Goal: Information Seeking & Learning: Learn about a topic

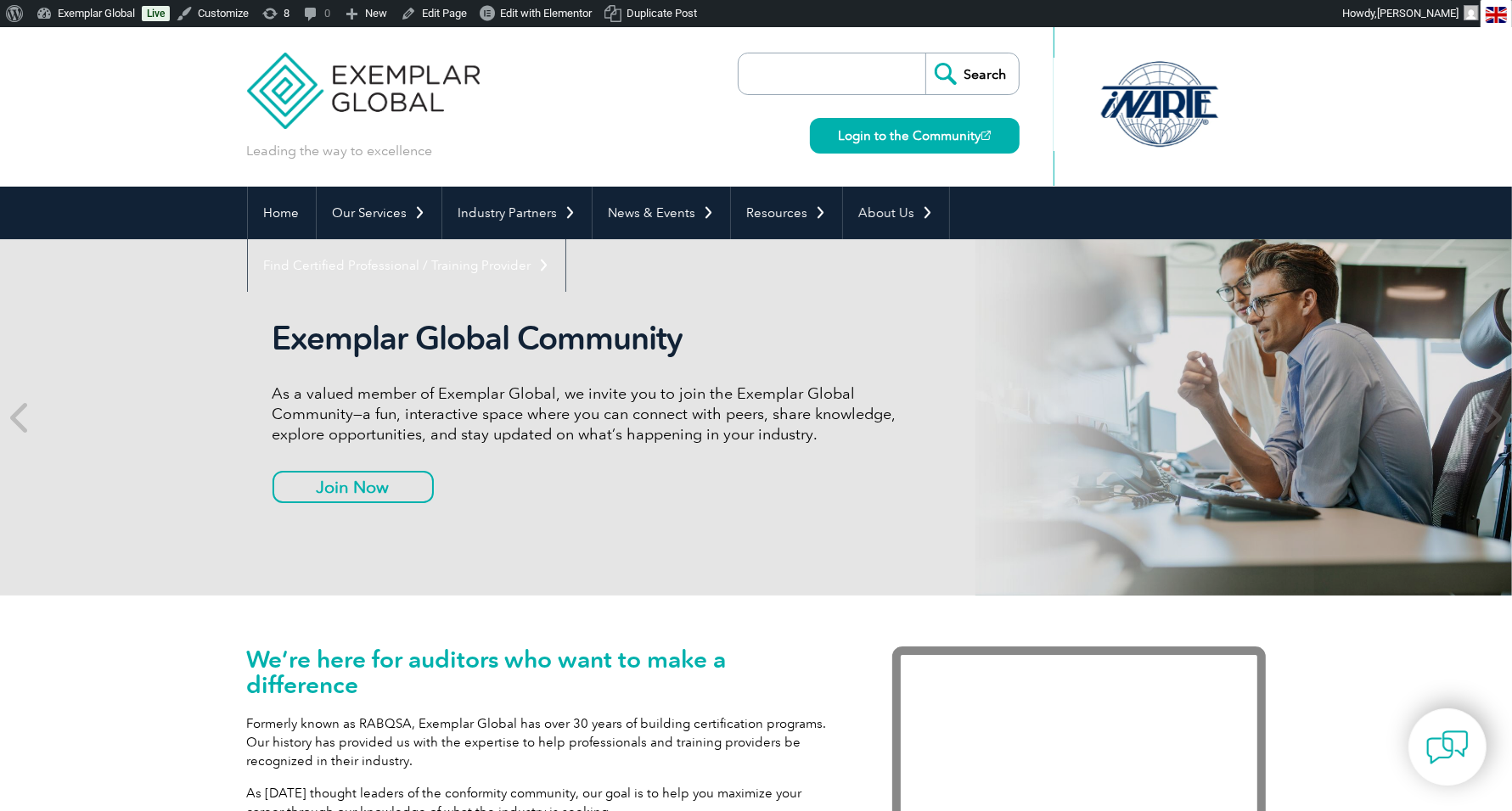
click at [780, 60] on input "search" at bounding box center [836, 75] width 179 height 41
type input "2025 expo"
click at [952, 78] on input "Search" at bounding box center [971, 75] width 93 height 41
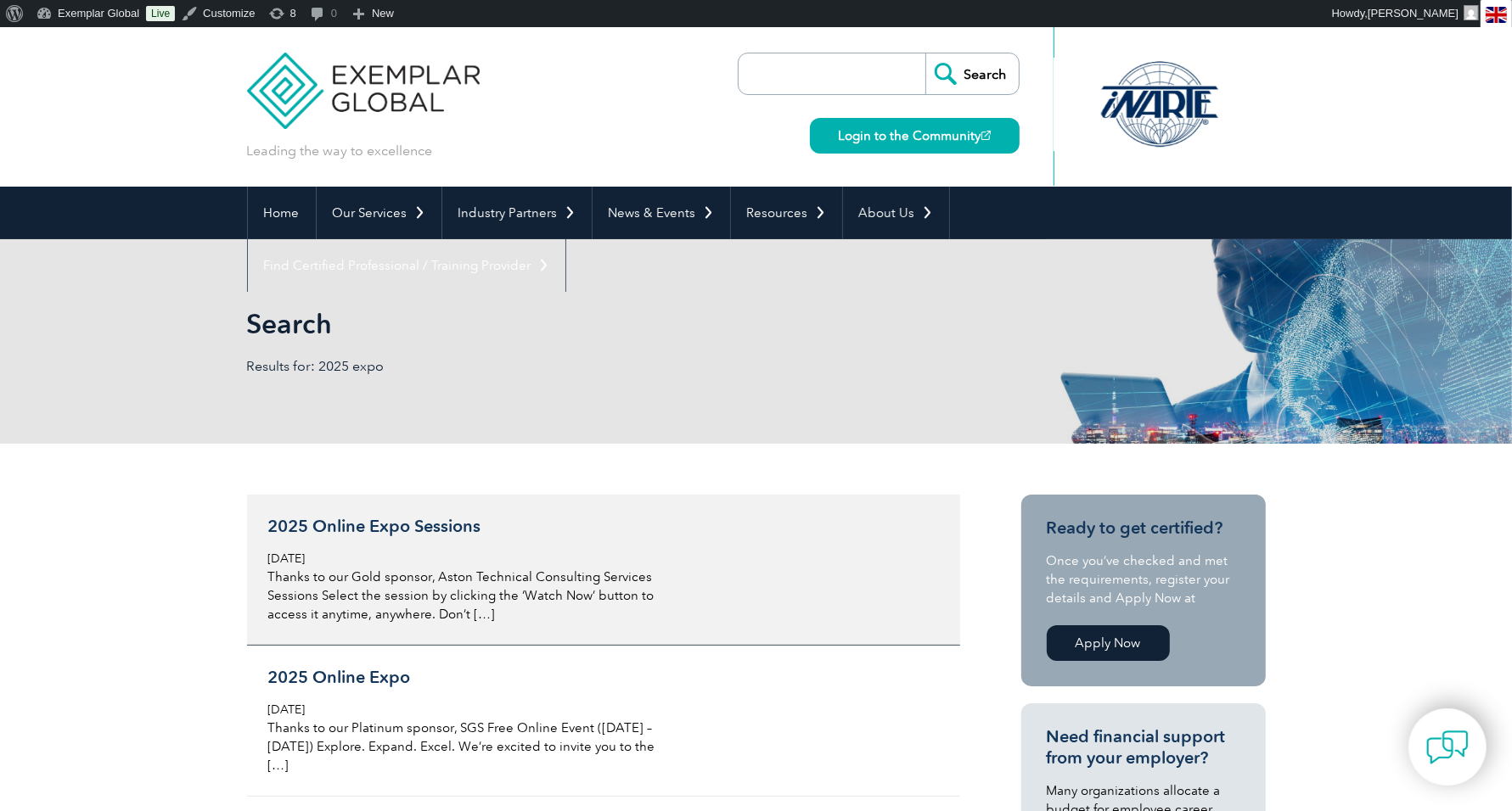
click at [416, 518] on h3 "2025 Online Expo Sessions" at bounding box center [469, 527] width 402 height 22
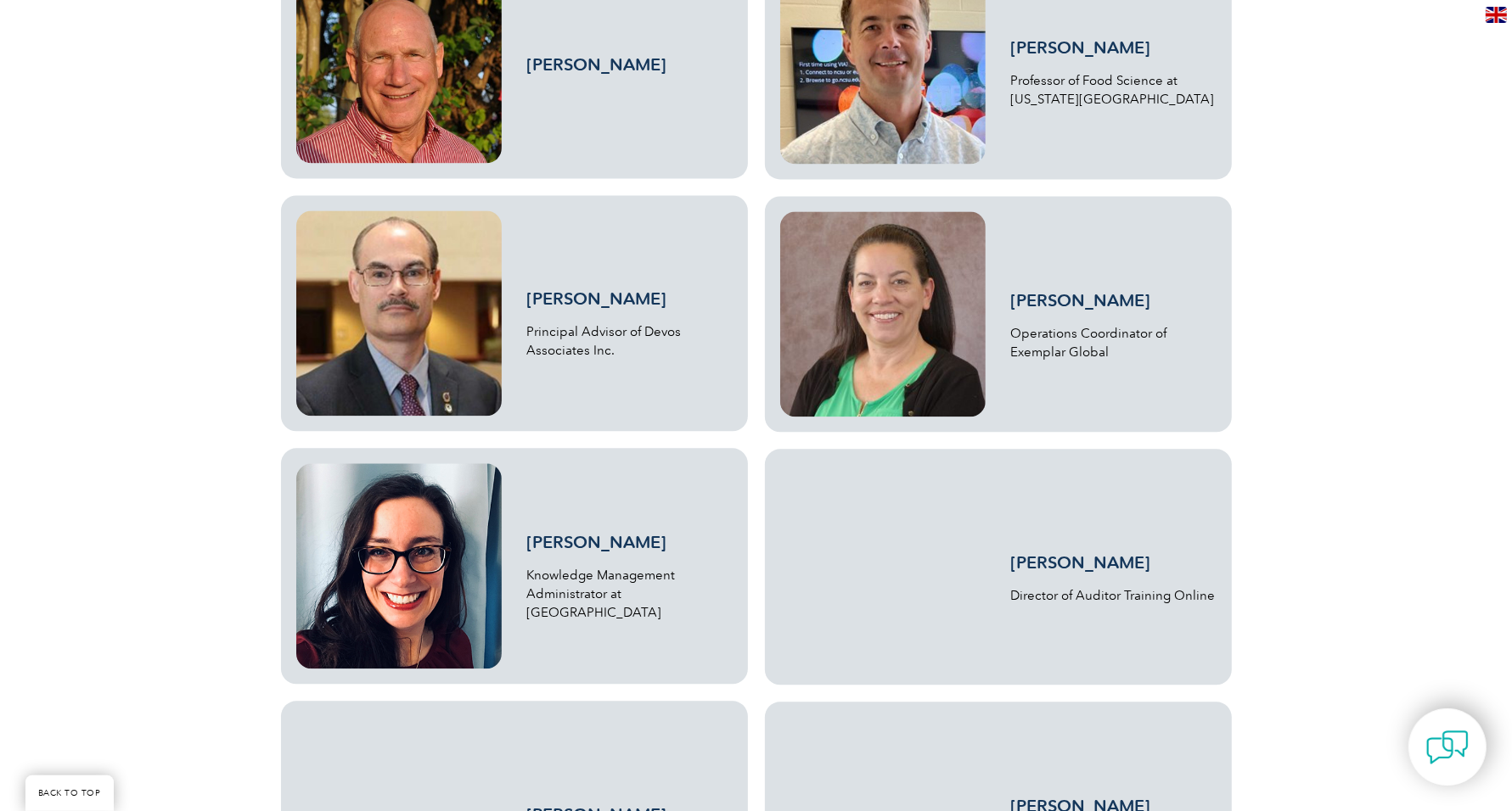
scroll to position [3031, 0]
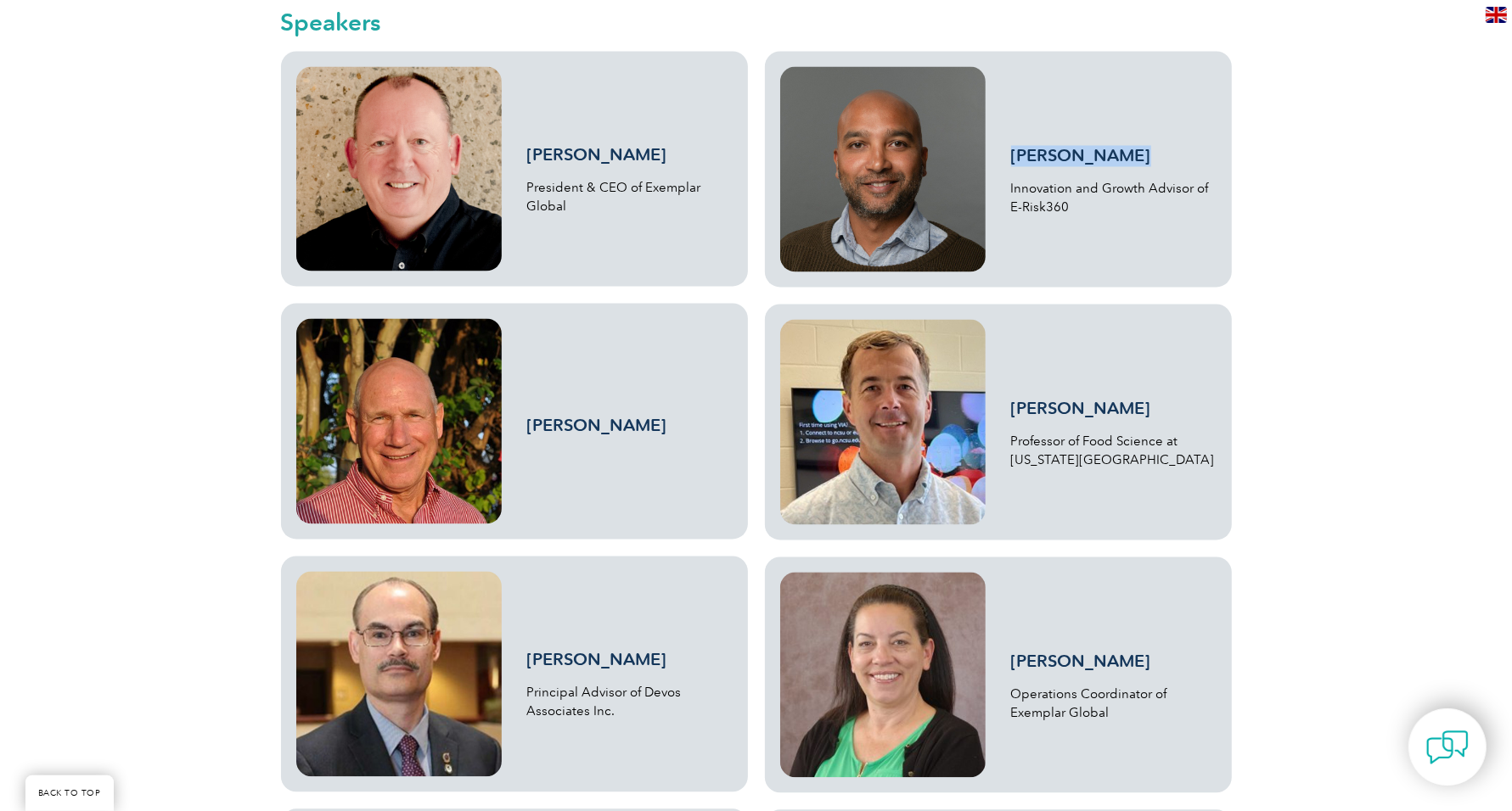
drag, startPoint x: 1138, startPoint y: 143, endPoint x: 1010, endPoint y: 148, distance: 128.1
click at [1011, 148] on h3 "[PERSON_NAME]" at bounding box center [1113, 156] width 205 height 22
copy link "[PERSON_NAME]"
drag, startPoint x: 631, startPoint y: 423, endPoint x: 529, endPoint y: 425, distance: 102.0
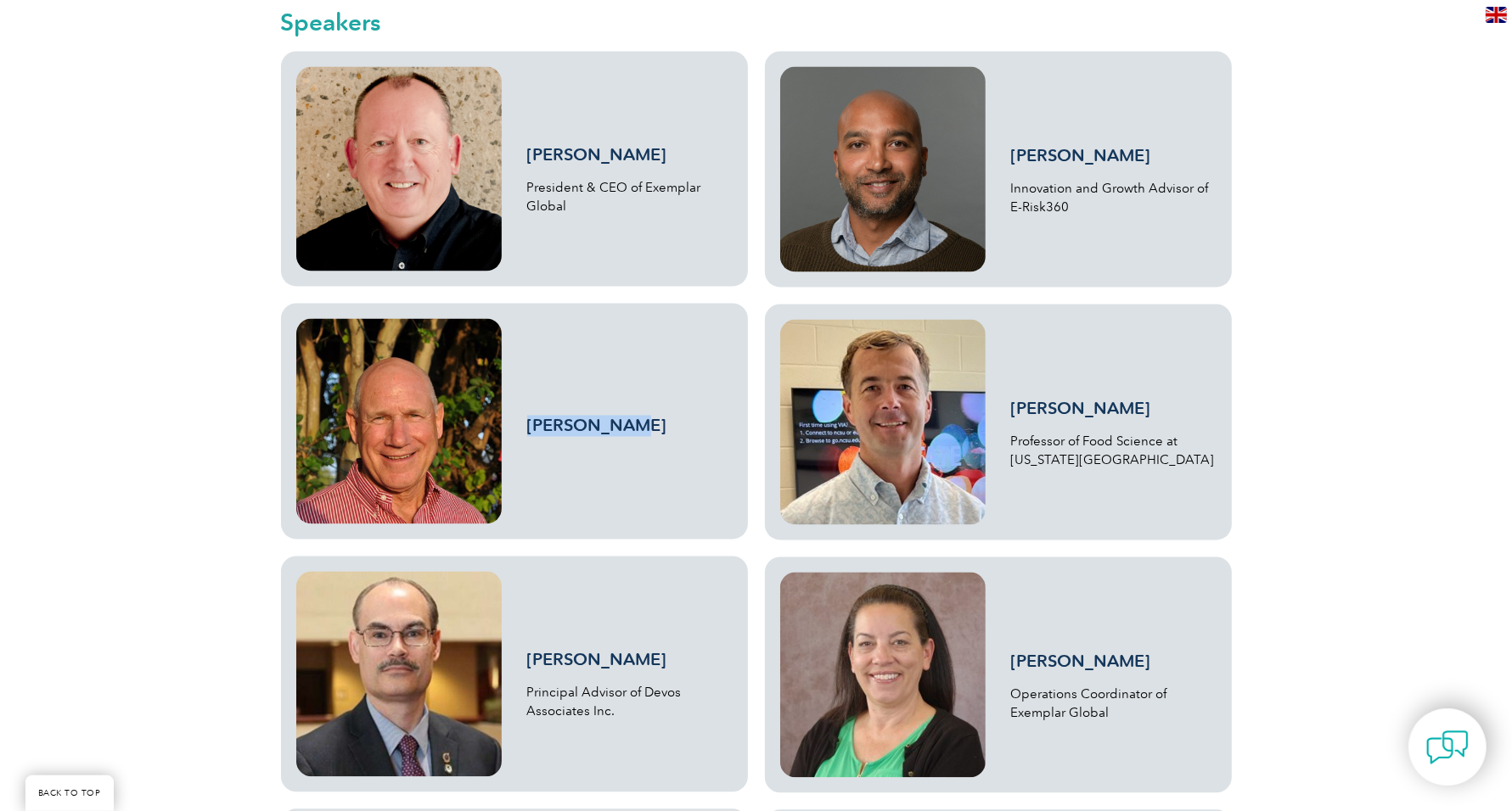
click at [529, 425] on h3 "[PERSON_NAME]" at bounding box center [629, 426] width 205 height 22
copy link "[PERSON_NAME]"
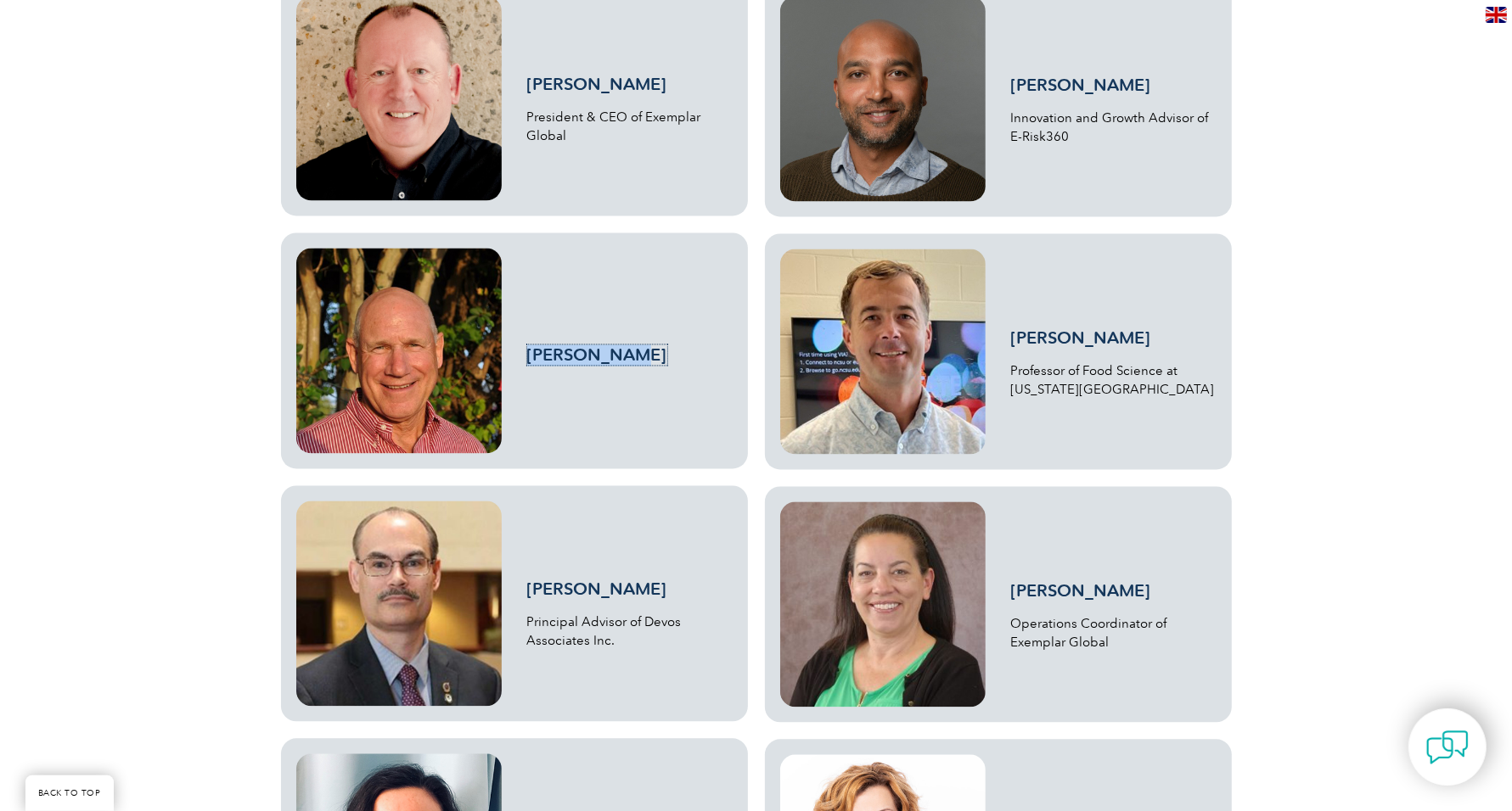
scroll to position [3111, 0]
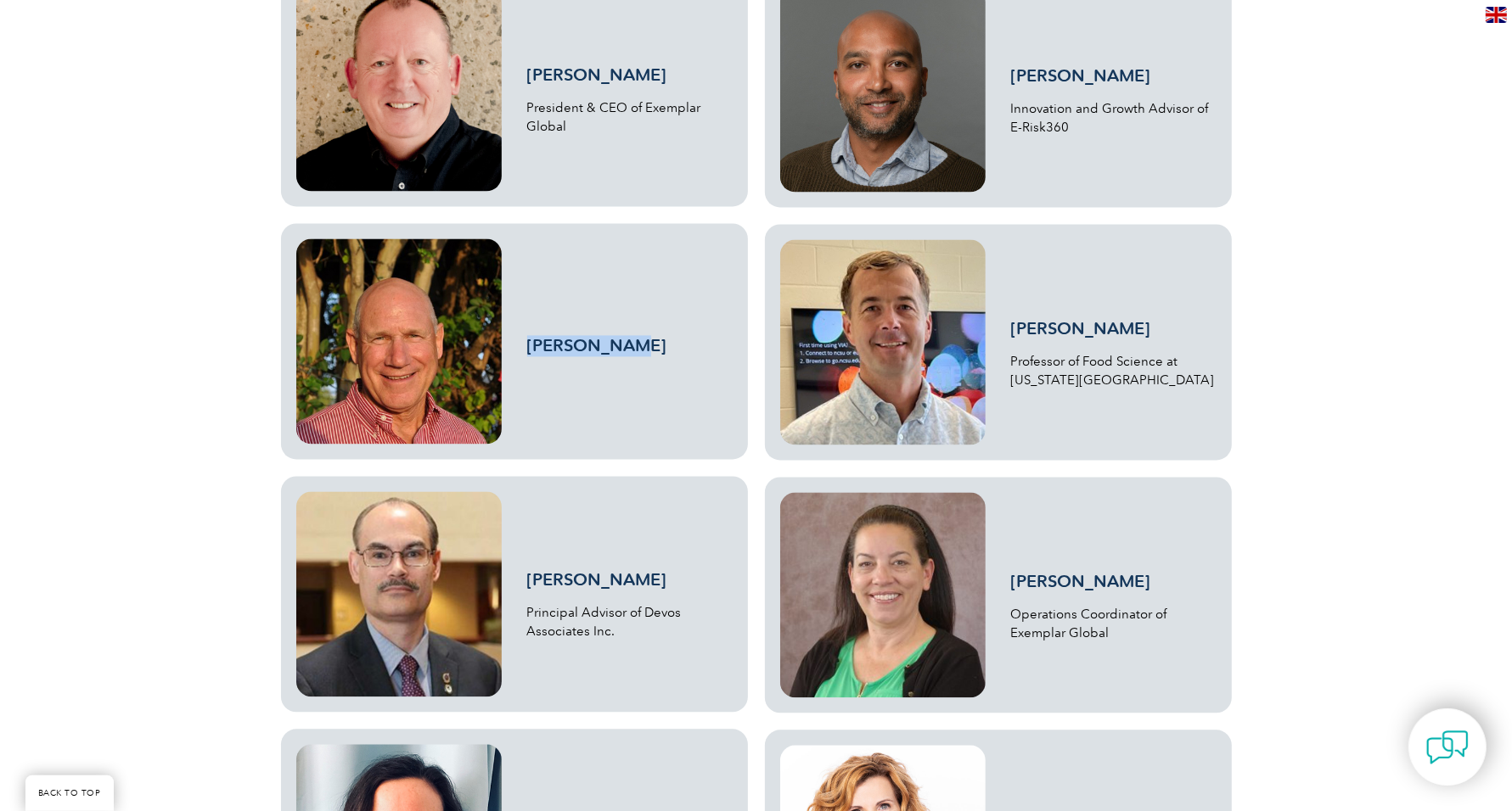
drag, startPoint x: 1141, startPoint y: 319, endPoint x: 1011, endPoint y: 329, distance: 130.4
click at [1011, 329] on h3 "[PERSON_NAME]" at bounding box center [1113, 329] width 205 height 22
copy link "[PERSON_NAME]"
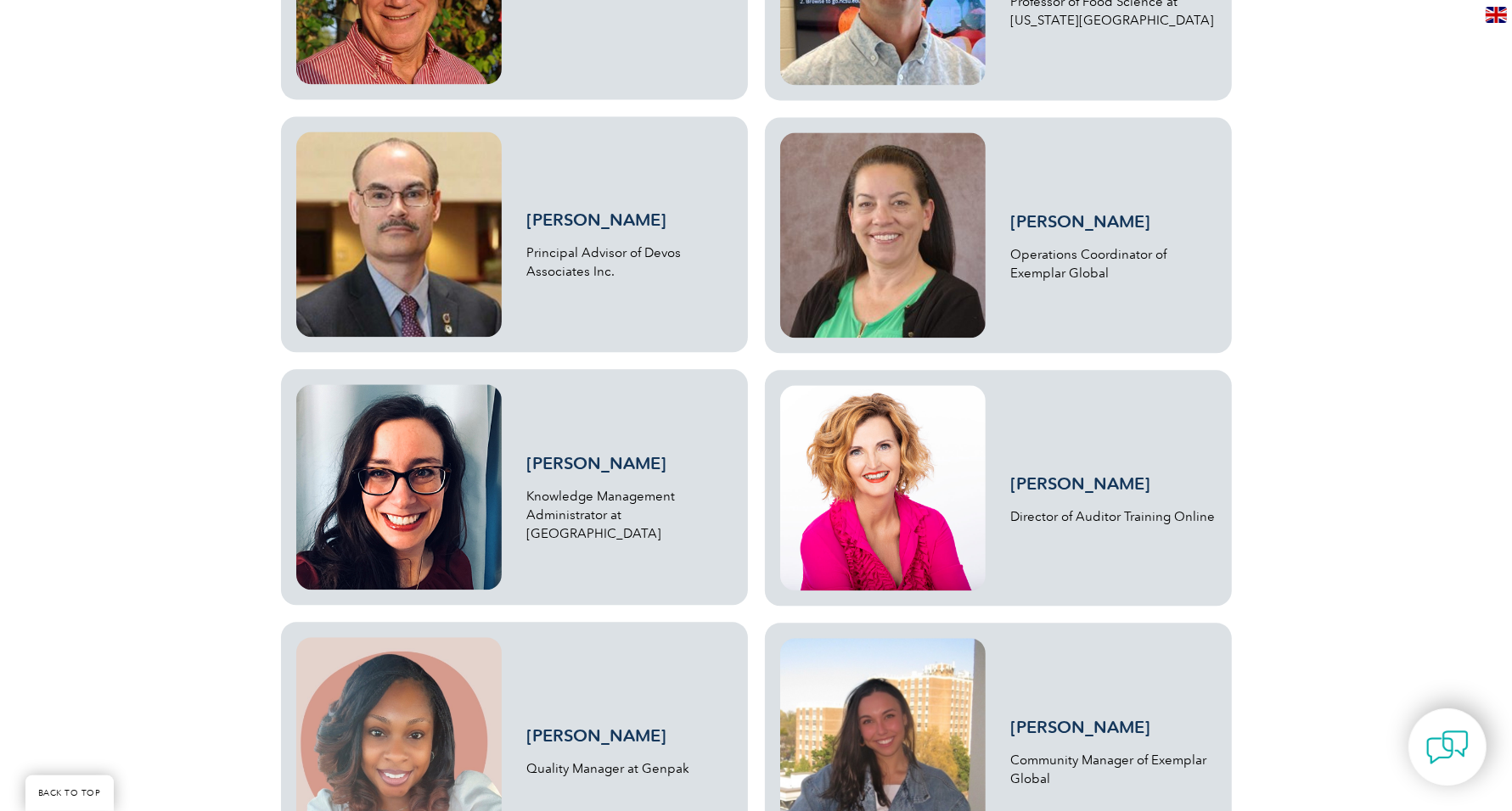
scroll to position [3472, 0]
drag, startPoint x: 522, startPoint y: 213, endPoint x: 624, endPoint y: 214, distance: 102.0
click at [624, 214] on div "[PERSON_NAME] Principal Advisor of [PERSON_NAME] Associates Inc." at bounding box center [514, 232] width 437 height 205
copy link "[PERSON_NAME]"
drag, startPoint x: 677, startPoint y: 469, endPoint x: 531, endPoint y: 472, distance: 146.0
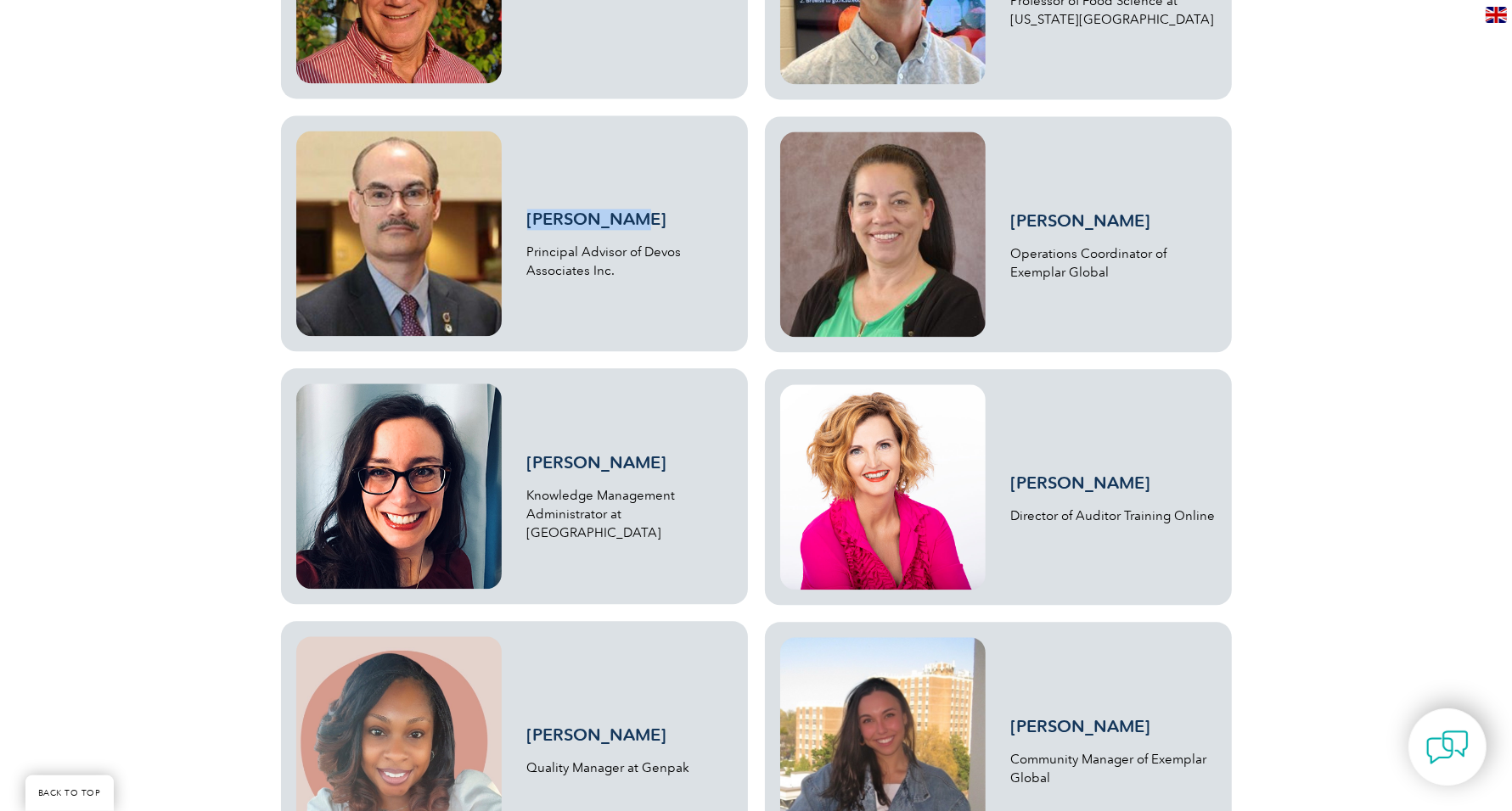
click at [531, 472] on h3 "[PERSON_NAME]" at bounding box center [629, 463] width 205 height 22
copy link "[PERSON_NAME]"
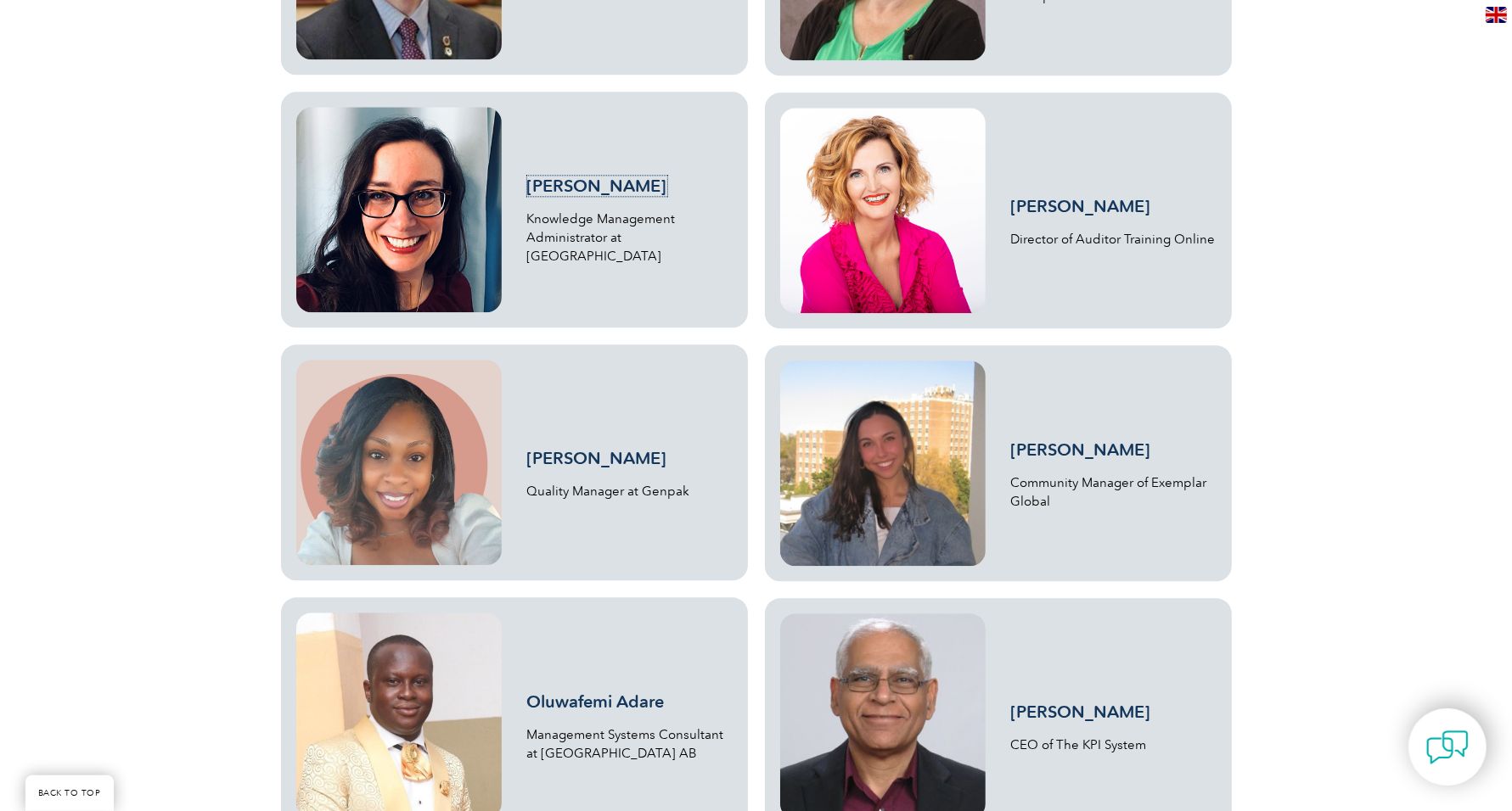
scroll to position [3747, 0]
drag, startPoint x: 629, startPoint y: 459, endPoint x: 527, endPoint y: 461, distance: 102.0
click at [527, 461] on h3 "[PERSON_NAME]" at bounding box center [629, 460] width 205 height 22
copy link "[PERSON_NAME]"
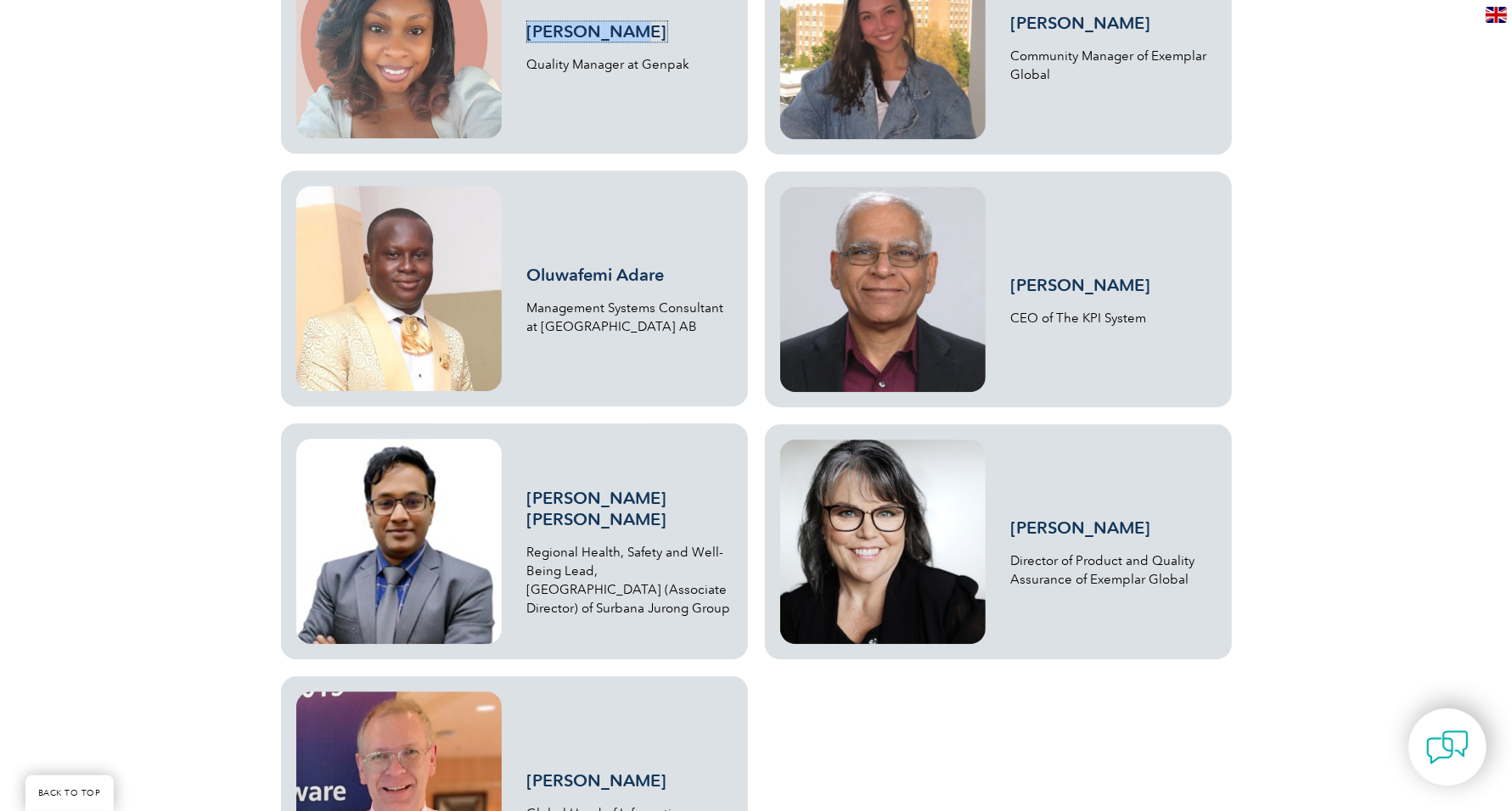
scroll to position [4182, 0]
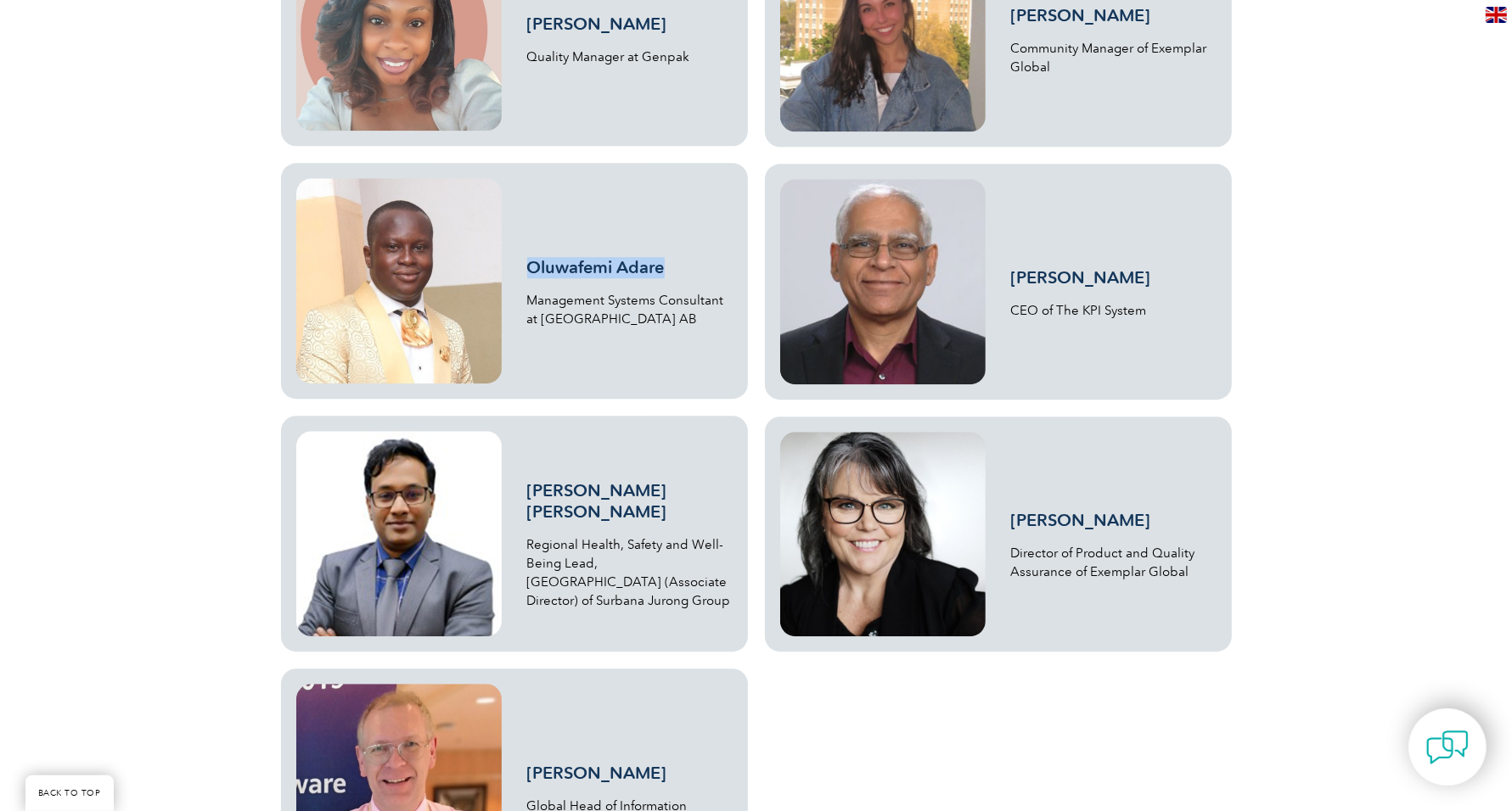
drag, startPoint x: 667, startPoint y: 261, endPoint x: 532, endPoint y: 272, distance: 135.4
click at [532, 272] on h3 "Oluwafemi Adare" at bounding box center [629, 268] width 205 height 22
copy link "Oluwafemi Adare"
drag, startPoint x: 1166, startPoint y: 272, endPoint x: 1014, endPoint y: 278, distance: 152.1
click at [1014, 278] on h3 "[PERSON_NAME]" at bounding box center [1113, 279] width 205 height 22
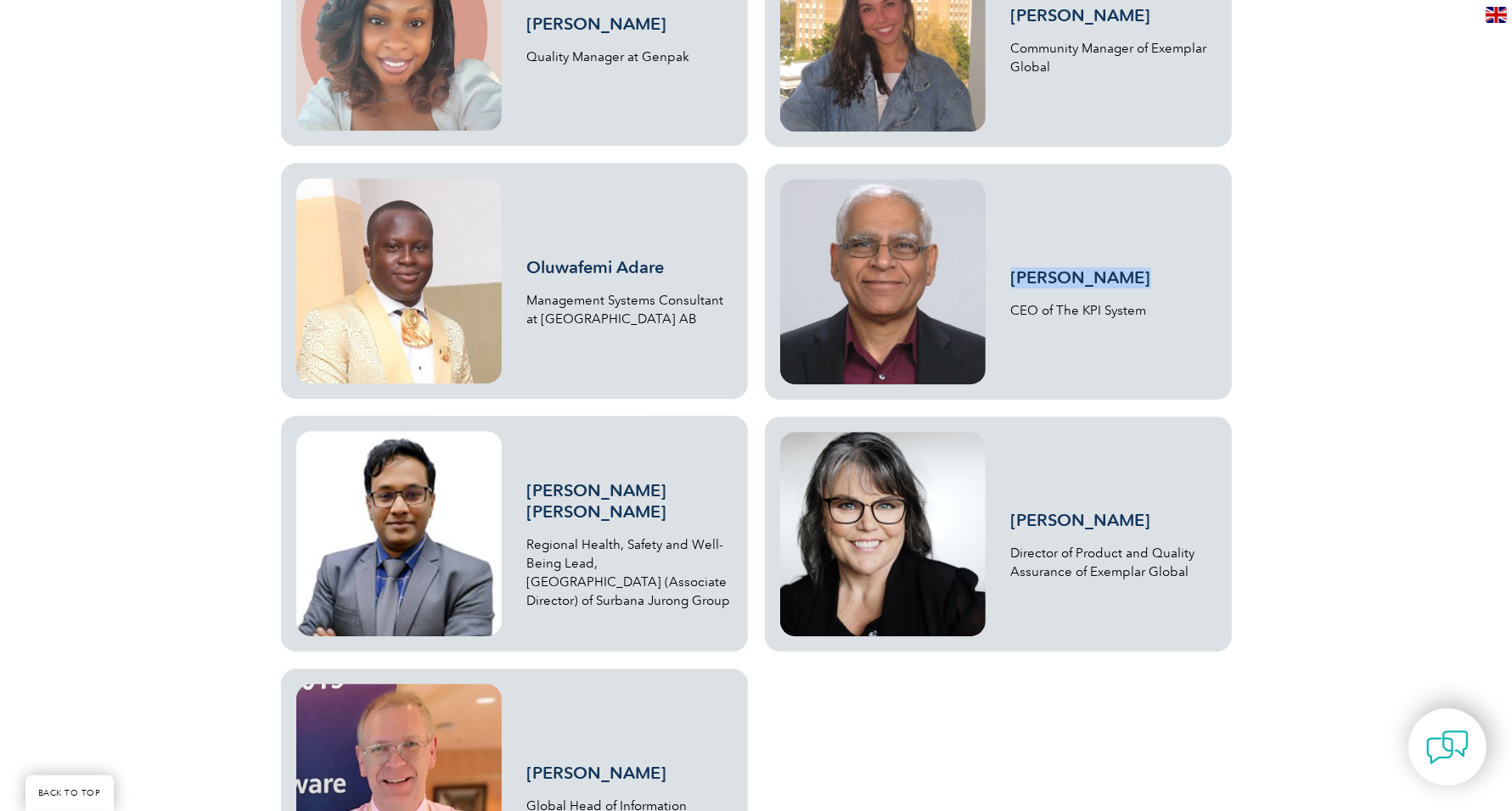
drag, startPoint x: 647, startPoint y: 522, endPoint x: 557, endPoint y: 504, distance: 91.8
click at [557, 504] on h3 "[PERSON_NAME] [PERSON_NAME]" at bounding box center [629, 501] width 205 height 42
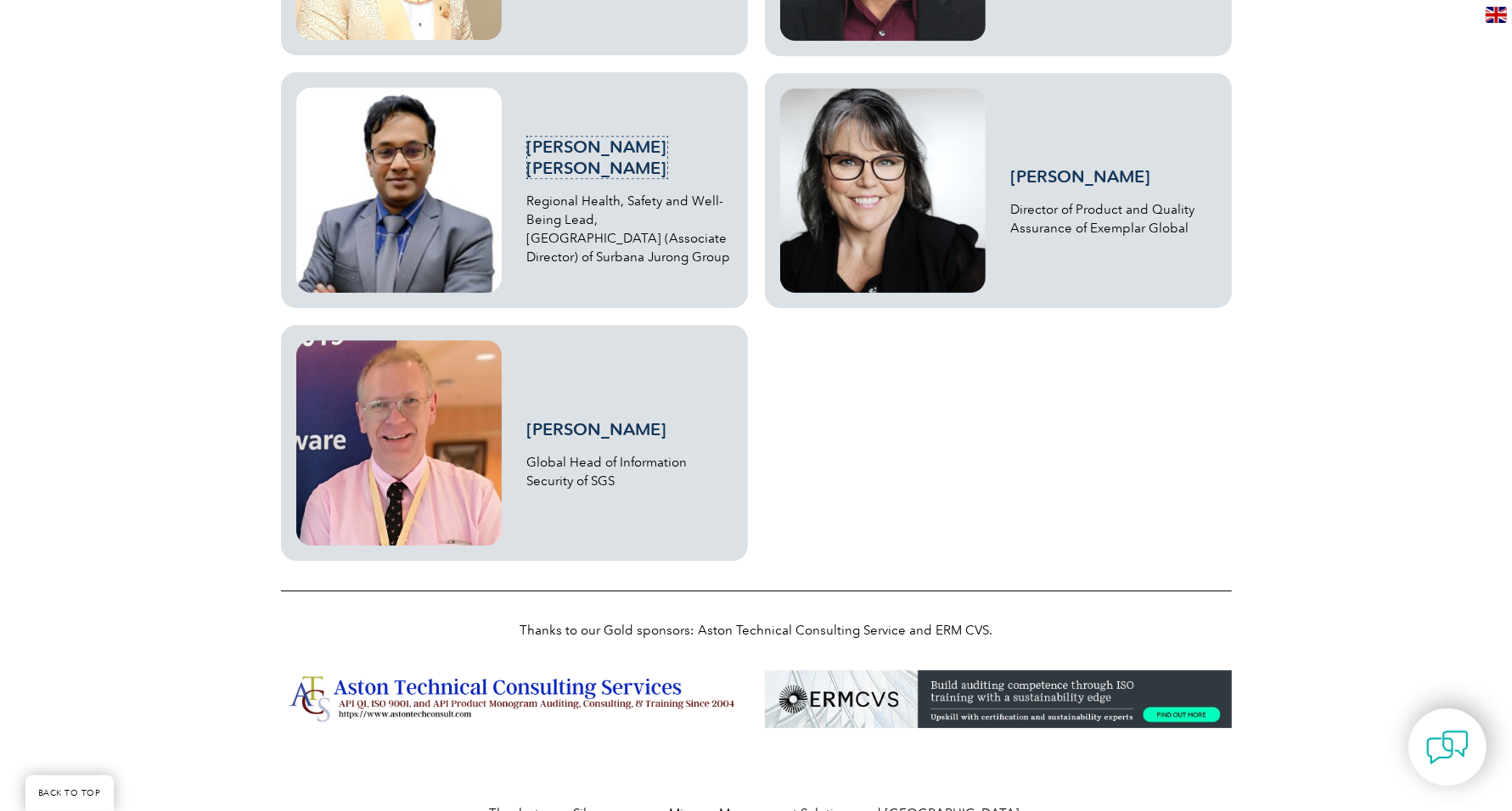
scroll to position [4542, 0]
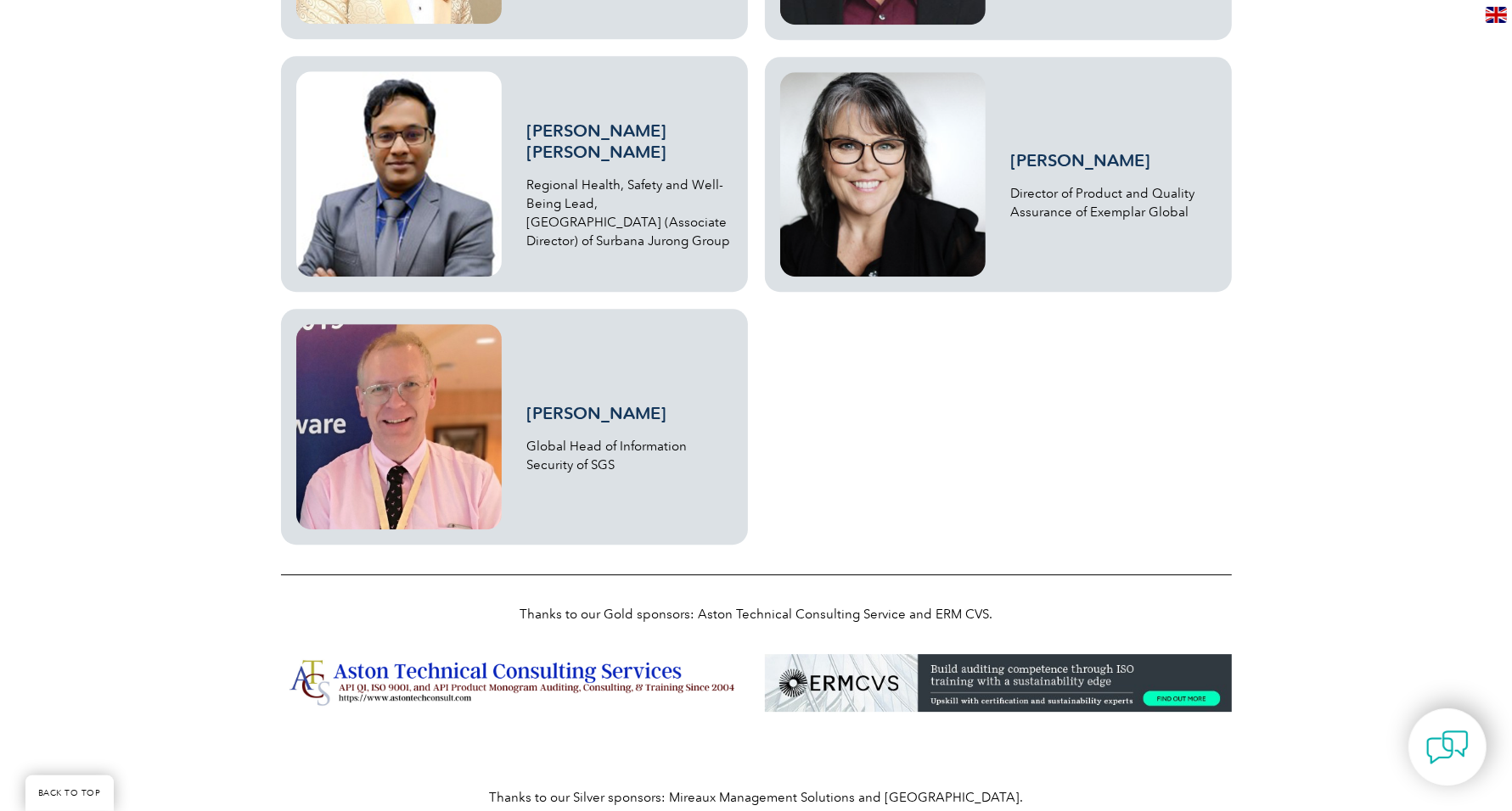
drag, startPoint x: 659, startPoint y: 408, endPoint x: 530, endPoint y: 408, distance: 129.0
click at [530, 408] on h3 "[PERSON_NAME]" at bounding box center [629, 414] width 205 height 22
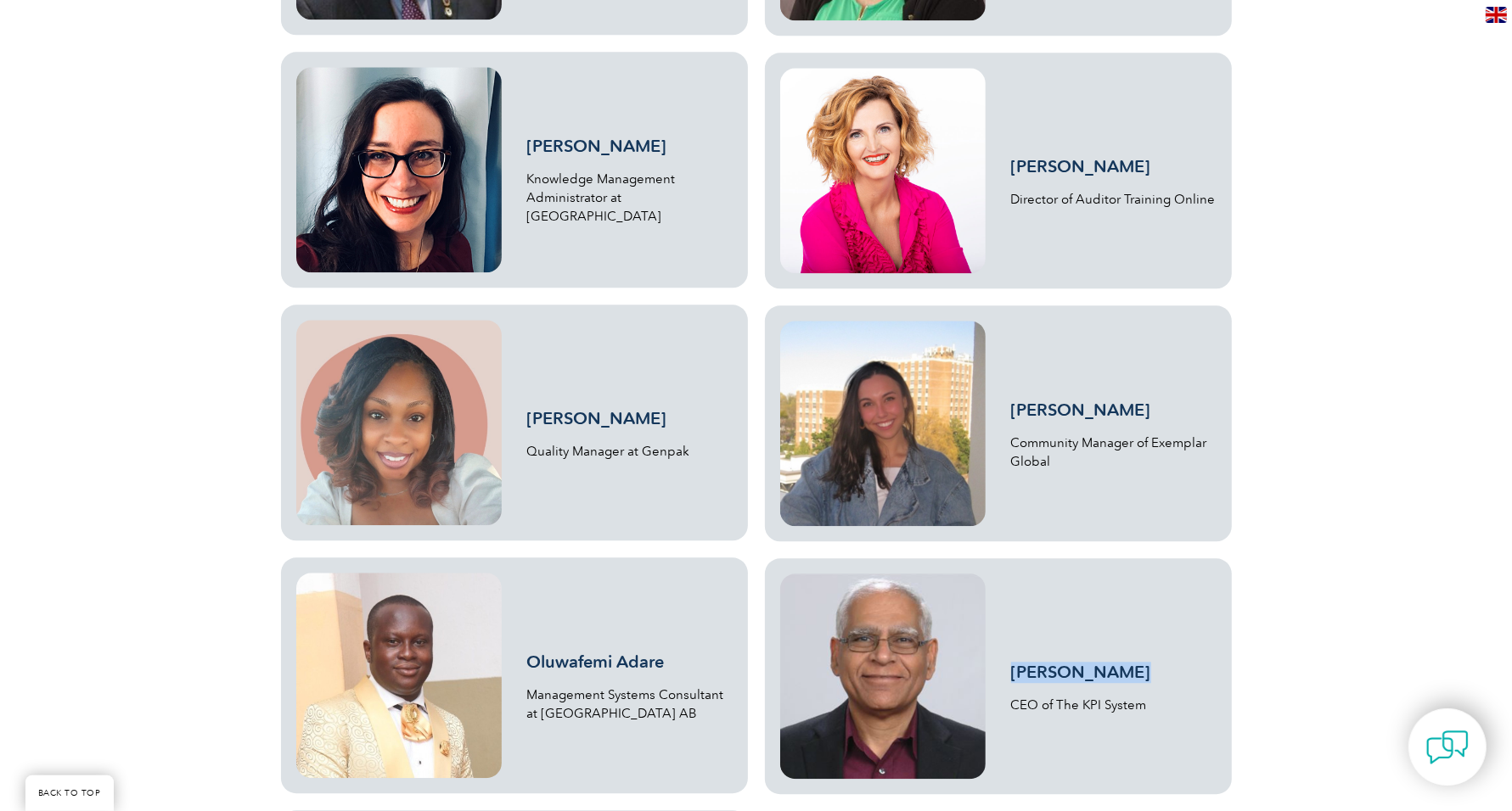
scroll to position [3786, 0]
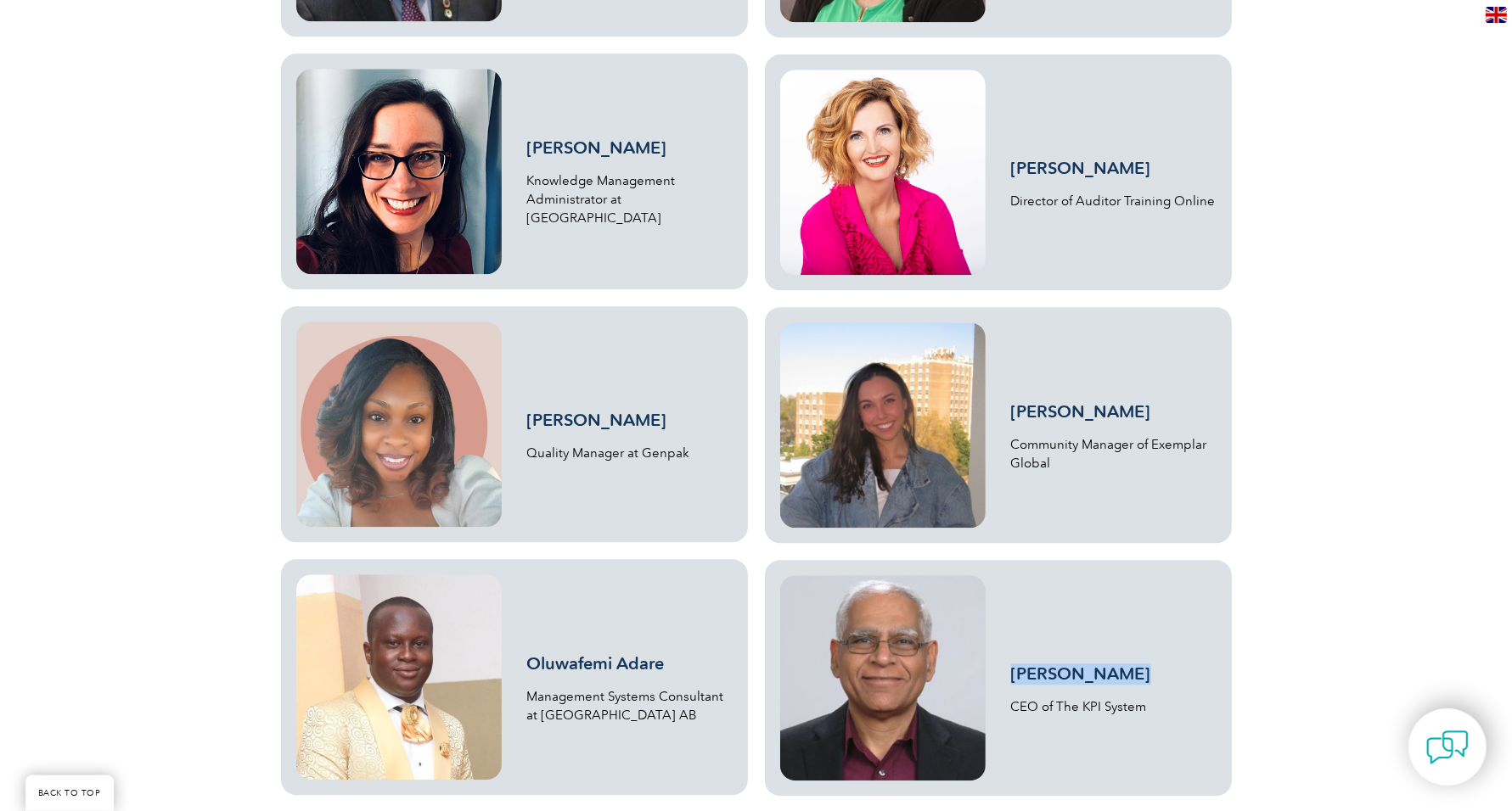
drag, startPoint x: 1148, startPoint y: 162, endPoint x: 1012, endPoint y: 171, distance: 136.3
click at [1012, 171] on h3 "[PERSON_NAME]" at bounding box center [1113, 169] width 205 height 22
